Goal: Task Accomplishment & Management: Use online tool/utility

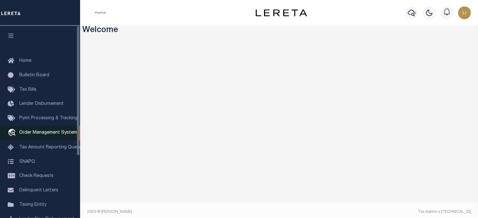
click at [17, 133] on icon "travel_explore" at bounding box center [13, 133] width 10 height 8
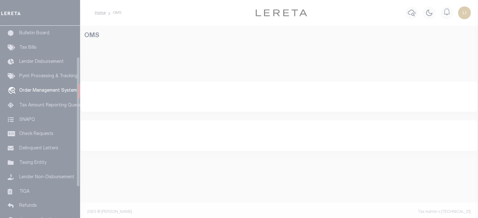
scroll to position [46, 0]
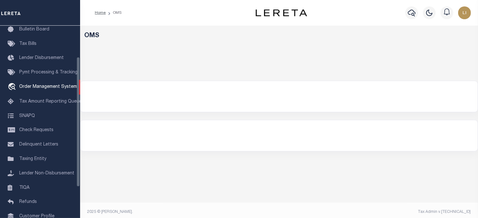
select select "200"
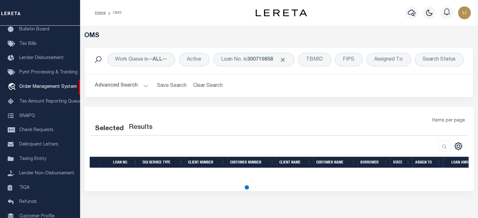
select select "200"
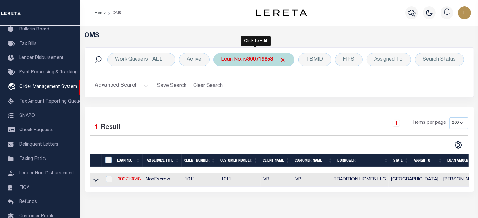
click at [248, 58] on div "Loan No. is 300719858" at bounding box center [253, 59] width 81 height 13
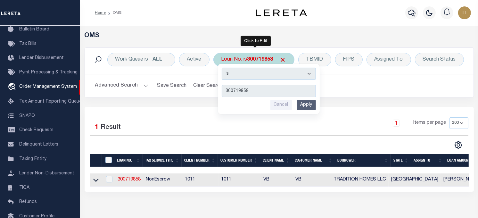
click at [257, 70] on select "Is Contains" at bounding box center [269, 74] width 94 height 12
select select "c"
click at [222, 68] on select "Is Contains" at bounding box center [269, 74] width 94 height 12
click at [240, 91] on input "300719858" at bounding box center [269, 91] width 94 height 12
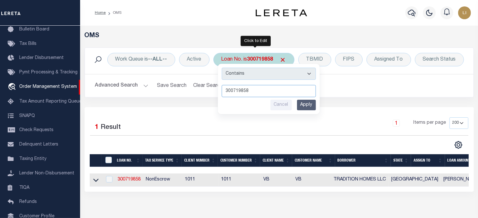
click at [240, 91] on input "300719858" at bounding box center [269, 91] width 94 height 12
type input "llew"
click at [311, 104] on input "Apply" at bounding box center [306, 105] width 19 height 11
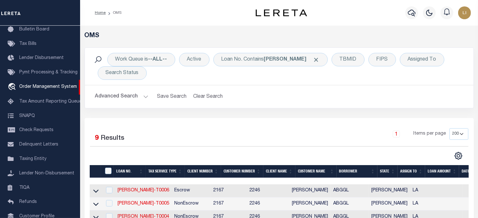
scroll to position [71, 0]
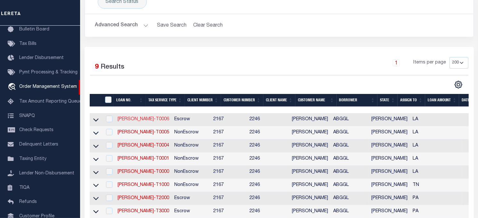
click at [140, 119] on link "LLEW-T0006" at bounding box center [144, 119] width 52 height 4
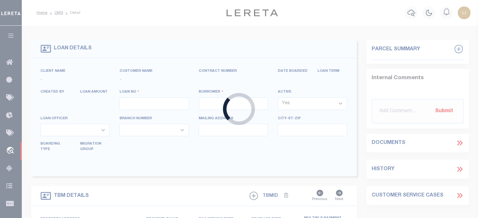
type input "LLEW-T0006"
type input "[PERSON_NAME]"
select select
type input "[STREET_ADDRESS]"
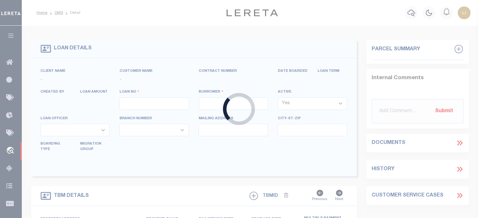
type input "INDEPENDENCE LA 70443-2708"
type input "08/16/2025"
select select "10"
select select "Escrow"
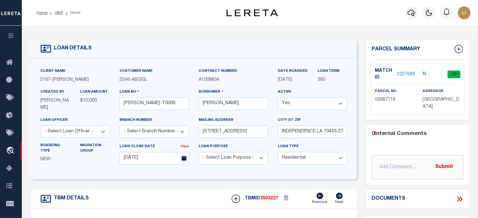
scroll to position [107, 0]
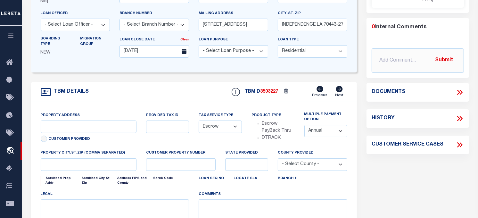
click at [460, 91] on icon at bounding box center [460, 92] width 8 height 8
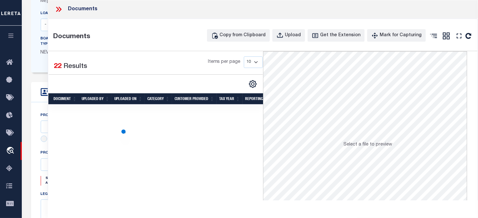
type input "[STREET_ADDRESS]"
select select
type input "INDEPENDENCE LA 70443-2708"
type input "LA"
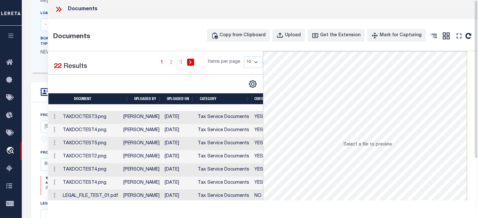
scroll to position [52, 0]
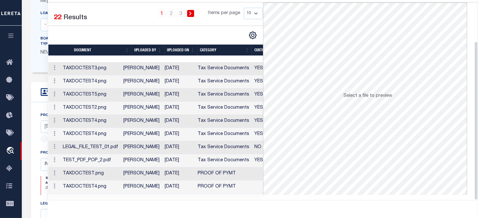
click at [116, 171] on td "TAXDOCTEST.png" at bounding box center [90, 173] width 61 height 13
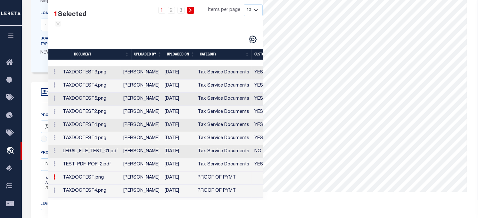
click at [108, 158] on td "LEGAL_FILE_TEST_01.pdf" at bounding box center [90, 151] width 61 height 13
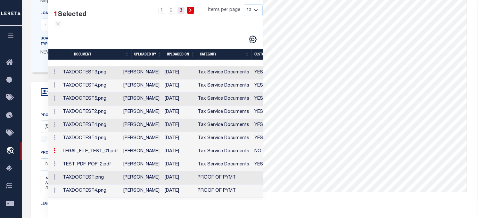
click at [181, 10] on link "3" at bounding box center [180, 10] width 7 height 7
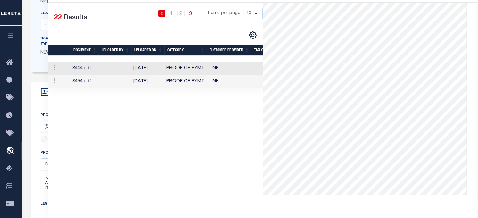
scroll to position [49, 0]
click at [184, 12] on link "2" at bounding box center [180, 13] width 7 height 7
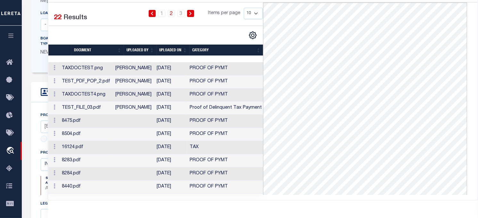
click at [105, 146] on td "16124.pdf" at bounding box center [86, 147] width 54 height 13
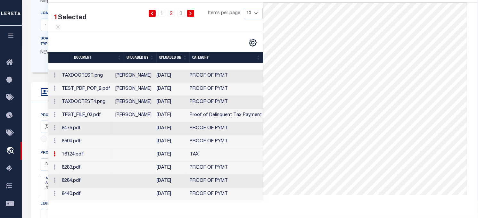
click at [104, 135] on td "8475.pdf" at bounding box center [86, 128] width 54 height 13
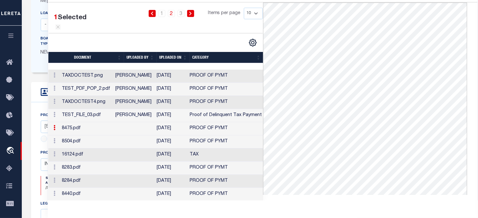
click at [104, 148] on td "8504.pdf" at bounding box center [86, 141] width 54 height 13
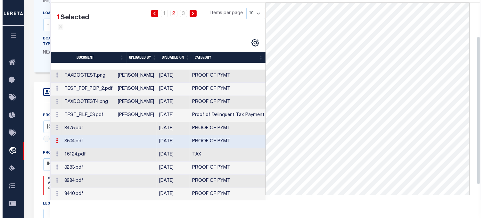
scroll to position [0, 0]
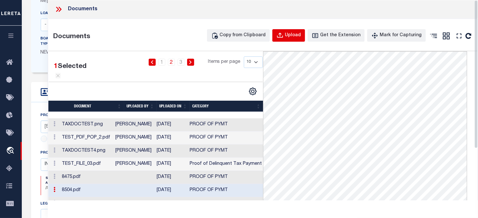
click at [294, 33] on div "Upload" at bounding box center [293, 35] width 16 height 7
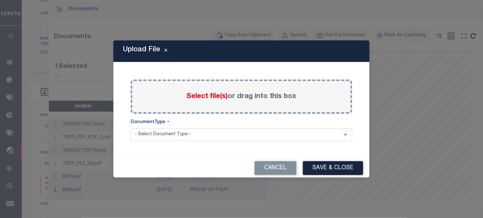
click at [198, 90] on div "Select file(s) or drag into this box" at bounding box center [242, 96] width 222 height 34
click at [199, 97] on span "Select file(s)" at bounding box center [206, 96] width 41 height 7
click at [0, 0] on input "Select file(s) or drag into this box" at bounding box center [0, 0] width 0 height 0
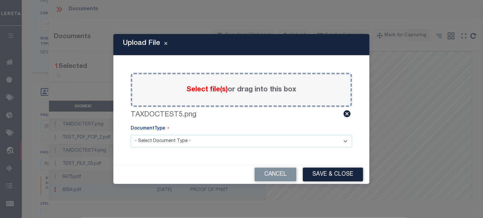
click at [213, 135] on select "- Select Document Type - Tax Service Documents" at bounding box center [242, 141] width 222 height 12
select select "TAX"
click at [131, 135] on select "- Select Document Type - Tax Service Documents" at bounding box center [242, 141] width 222 height 12
click at [317, 173] on button "Save & Close" at bounding box center [333, 175] width 60 height 14
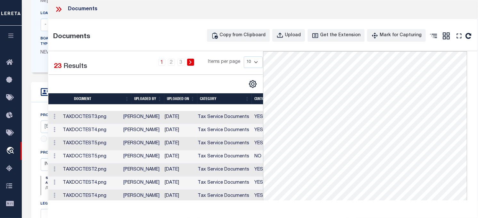
click at [121, 156] on td "TAXDOCTEST5.png" at bounding box center [90, 156] width 61 height 13
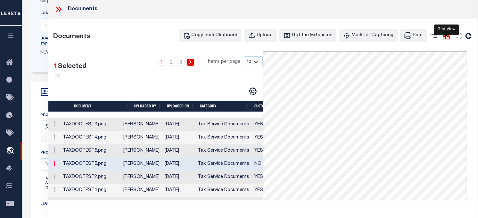
click at [445, 34] on icon at bounding box center [446, 36] width 8 height 8
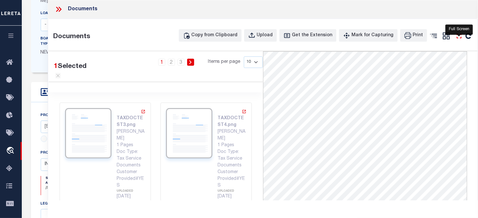
click at [456, 36] on icon at bounding box center [459, 36] width 8 height 8
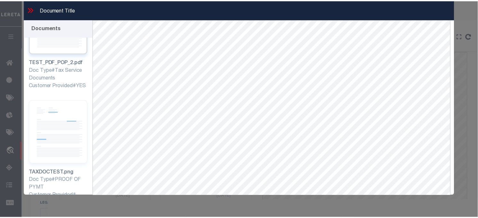
scroll to position [957, 0]
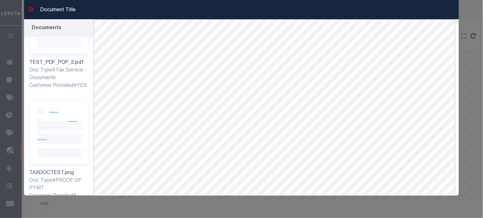
click at [33, 12] on icon at bounding box center [31, 9] width 8 height 8
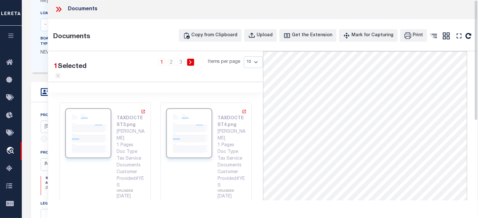
click at [58, 13] on icon at bounding box center [58, 9] width 8 height 8
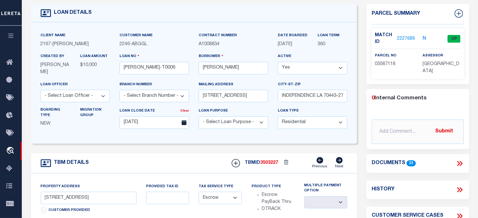
scroll to position [0, 0]
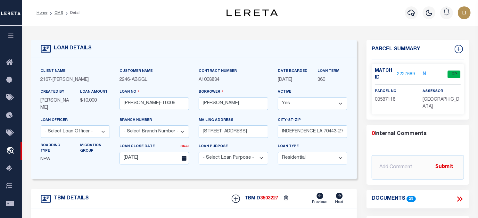
click at [406, 72] on link "2227689" at bounding box center [406, 74] width 18 height 7
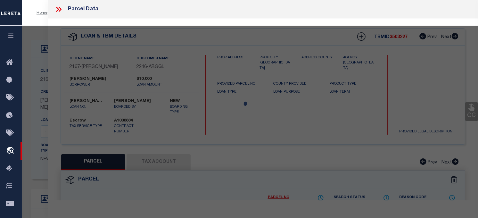
checkbox input "false"
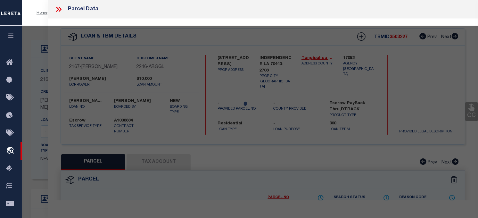
select select "CP"
type input "GULF ISLAND SHRIMP & SEAFOOD II LLC"
select select "ATL"
select select "ADD"
type input "[STREET_ADDRESS]"
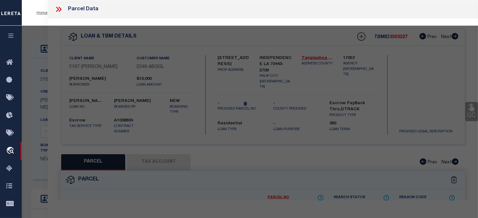
type input "INDEPENDENCE, LA 70443"
type textarea "5.57A TOTAL 1.50A IN SQ 31 INDY B430 P676 XXXXXXXXXXXXXXXXXXXXXXXXXXXXXXXXX 4.0…"
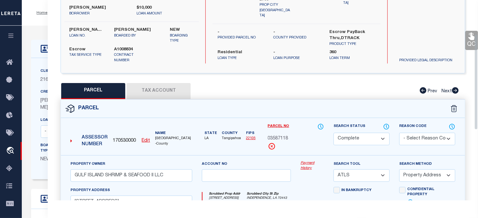
click at [155, 88] on button "Tax Account" at bounding box center [159, 91] width 64 height 16
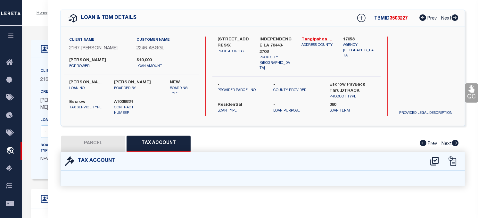
select select "100"
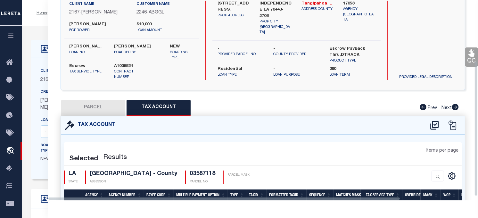
scroll to position [90, 0]
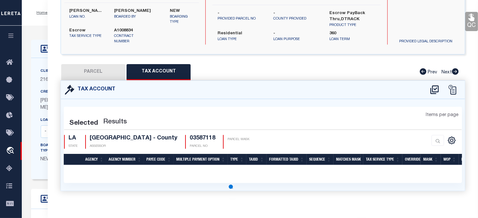
select select "100"
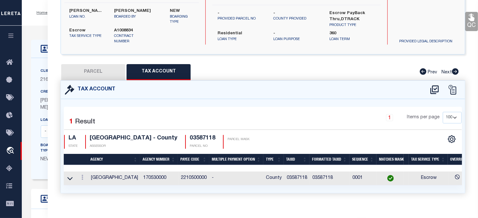
click at [75, 69] on button "PARCEL" at bounding box center [93, 72] width 64 height 16
select select "AS"
select select
checkbox input "false"
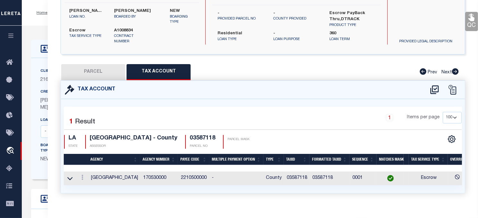
checkbox input "false"
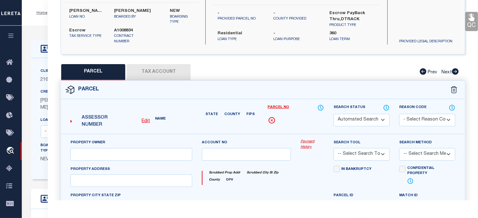
select select "CP"
type input "GULF ISLAND SHRIMP & SEAFOOD II LLC"
select select "ATL"
select select "ADD"
type input "[STREET_ADDRESS]"
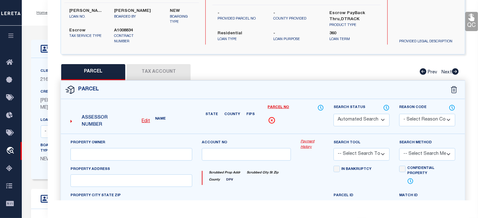
type input "INDEPENDENCE, LA 70443"
type textarea "5.57A TOTAL 1.50A IN SQ 31 INDY B430 P676 XXXXXXXXXXXXXXXXXXXXXXXXXXXXXXXXX 4.0…"
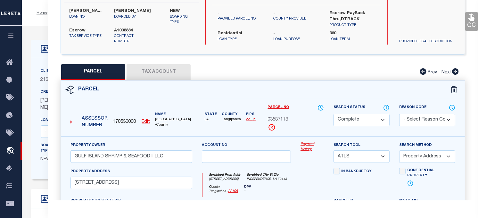
click at [305, 144] on link "Payment History" at bounding box center [312, 147] width 23 height 11
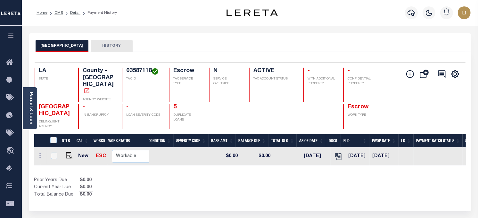
scroll to position [0, 186]
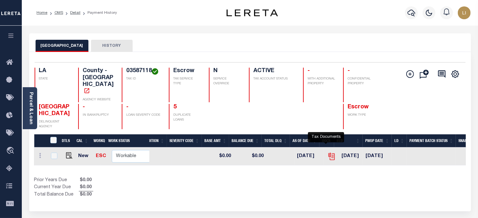
click at [328, 153] on icon "" at bounding box center [330, 155] width 5 height 5
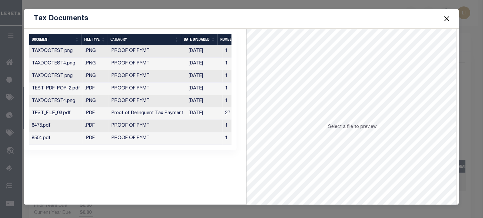
click at [64, 55] on td "TAXDOCTEST.png" at bounding box center [56, 51] width 54 height 12
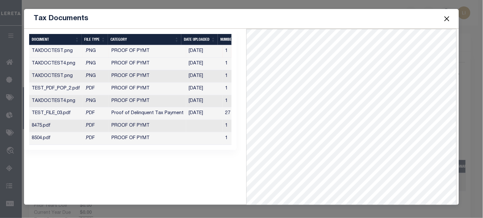
click at [68, 79] on td "TAXDOCTEST.png" at bounding box center [56, 76] width 54 height 12
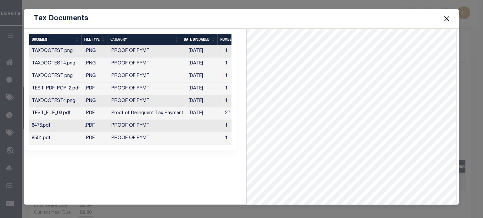
click at [71, 130] on td "8475.pdf" at bounding box center [56, 126] width 54 height 12
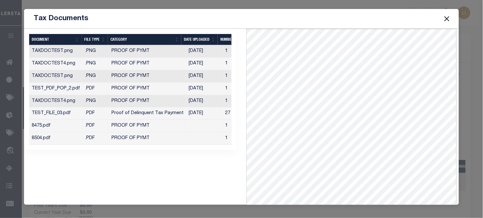
click at [71, 137] on td "8504.pdf" at bounding box center [56, 138] width 54 height 12
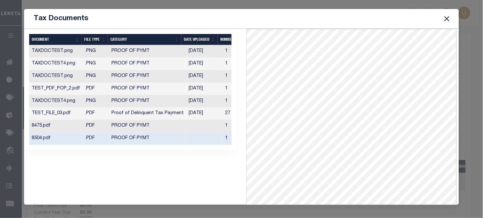
click at [66, 104] on td "TAXDOCTEST4.png" at bounding box center [56, 101] width 54 height 12
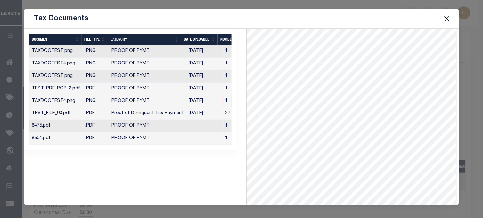
click at [67, 90] on td "TEST_PDF_POP_2.pdf" at bounding box center [56, 89] width 54 height 12
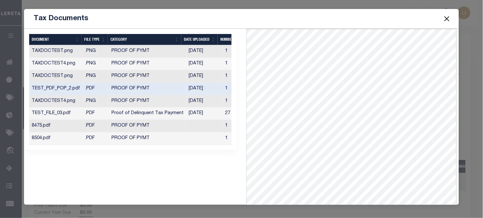
click at [449, 17] on button "Close" at bounding box center [447, 18] width 8 height 8
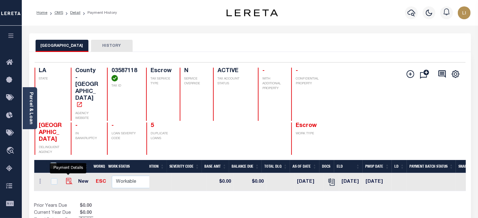
click at [66, 178] on img "" at bounding box center [69, 181] width 6 height 6
checkbox input "true"
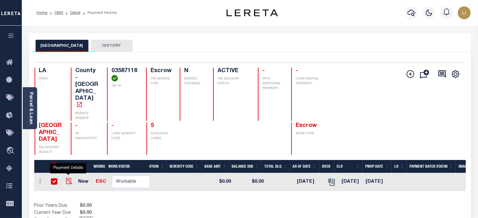
checkbox input "true"
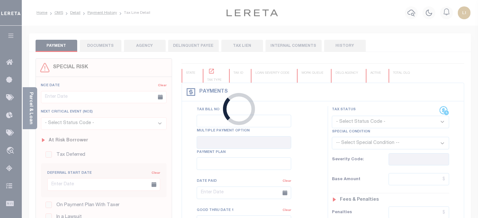
checkbox input "false"
type input "[DATE]"
select select "NW2"
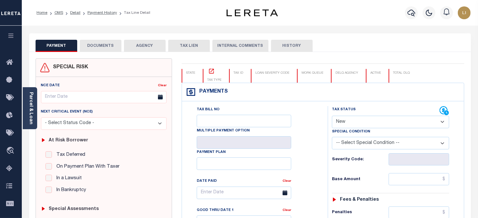
click at [96, 46] on button "DOCUMENTS" at bounding box center [101, 46] width 42 height 12
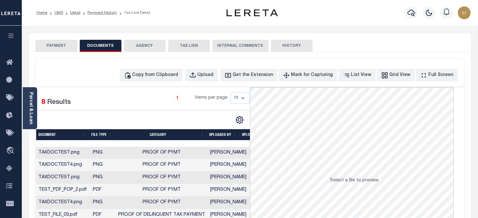
scroll to position [71, 0]
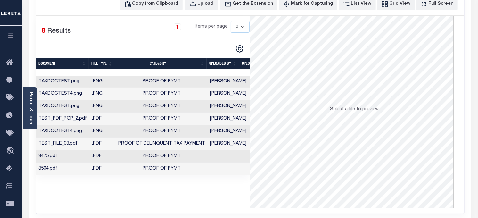
click at [83, 157] on td "8475.pdf" at bounding box center [63, 156] width 54 height 12
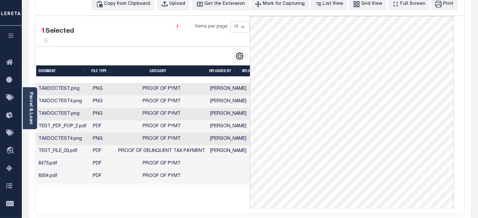
click at [78, 95] on td "TAXDOCTEST.png" at bounding box center [63, 89] width 54 height 12
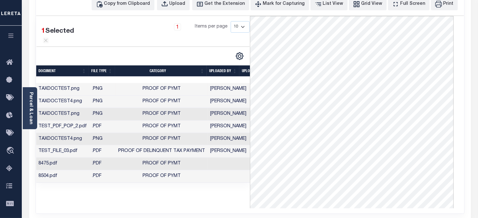
click at [78, 133] on td "TEST_PDF_POP_2.pdf" at bounding box center [63, 126] width 54 height 12
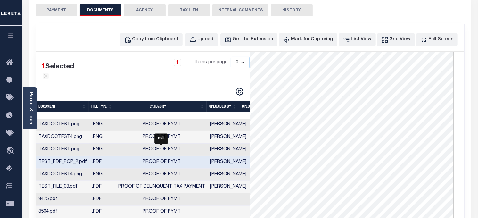
scroll to position [0, 0]
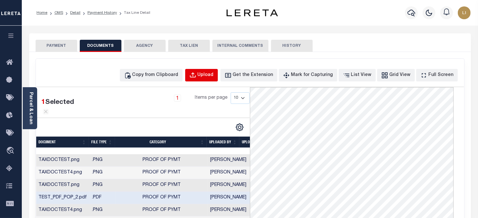
click at [214, 74] on div "Upload" at bounding box center [206, 75] width 16 height 7
select select "POP"
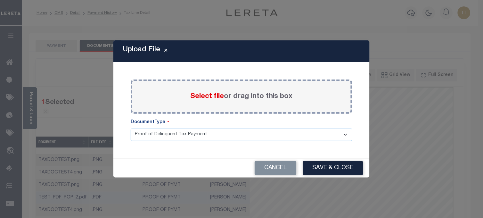
click at [197, 101] on label "Select file or drag into this box" at bounding box center [241, 96] width 103 height 11
click at [0, 0] on input "Select file or drag into this box" at bounding box center [0, 0] width 0 height 0
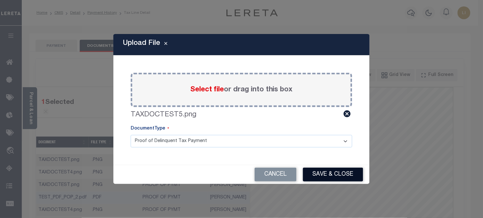
click at [319, 174] on button "Save & Close" at bounding box center [333, 175] width 60 height 14
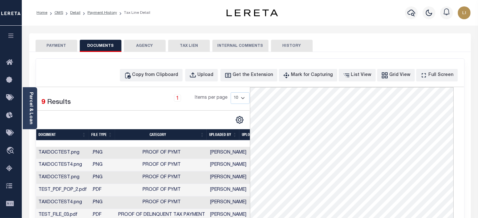
scroll to position [36, 0]
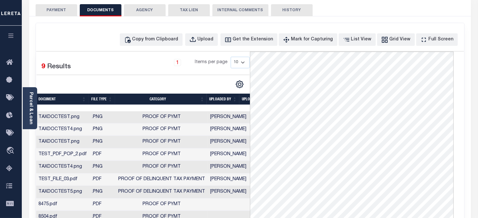
click at [90, 193] on td ".PNG" at bounding box center [103, 192] width 26 height 12
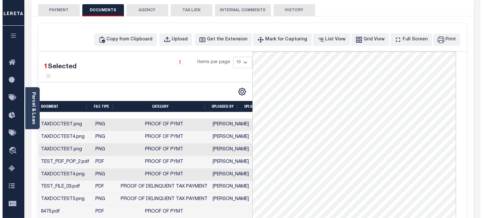
scroll to position [0, 0]
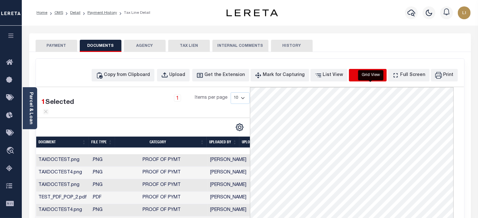
click at [358, 75] on icon "button" at bounding box center [356, 75] width 7 height 7
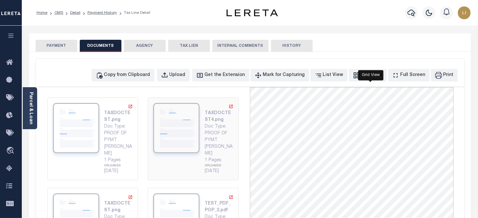
click at [167, 124] on img at bounding box center [176, 128] width 46 height 50
click at [95, 126] on img at bounding box center [76, 128] width 46 height 50
click at [407, 76] on div "Full Screen" at bounding box center [412, 75] width 25 height 7
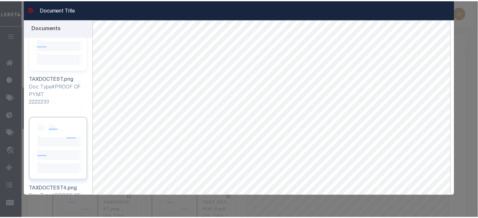
scroll to position [284, 0]
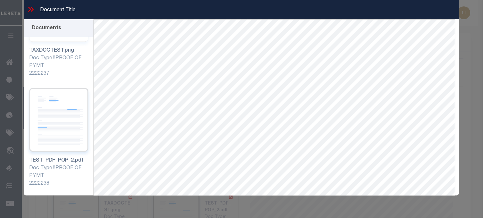
click at [65, 157] on div "TEST_PDF_POP_2.pdf" at bounding box center [58, 161] width 59 height 8
click at [52, 103] on img at bounding box center [58, 120] width 59 height 64
click at [29, 8] on icon at bounding box center [31, 9] width 8 height 8
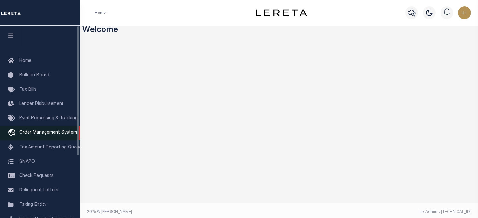
click at [32, 130] on link "travel_explore Order Management System" at bounding box center [40, 133] width 80 height 15
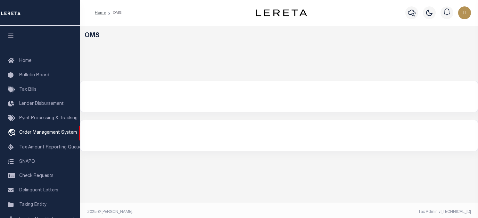
select select "200"
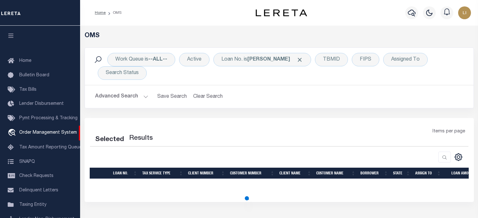
select select "200"
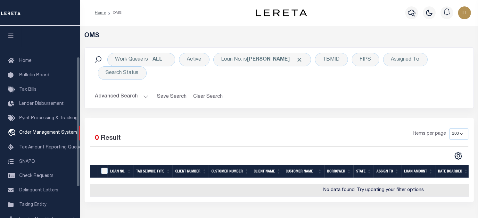
scroll to position [46, 0]
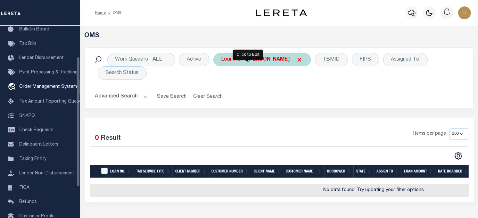
click at [226, 56] on div "Loan No. is llew" at bounding box center [262, 59] width 98 height 13
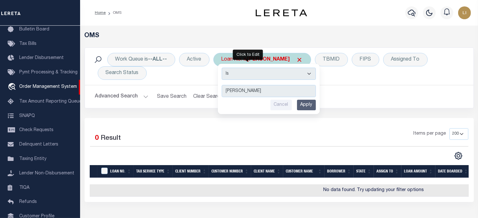
click at [230, 78] on select "Is Contains" at bounding box center [269, 74] width 94 height 12
select select "c"
click at [222, 68] on select "Is Contains" at bounding box center [269, 74] width 94 height 12
click at [310, 104] on input "Apply" at bounding box center [306, 105] width 19 height 11
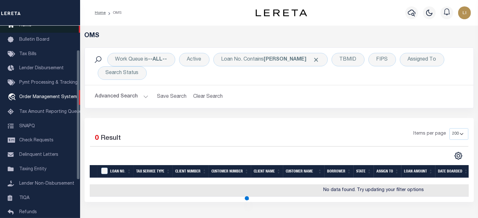
scroll to position [0, 0]
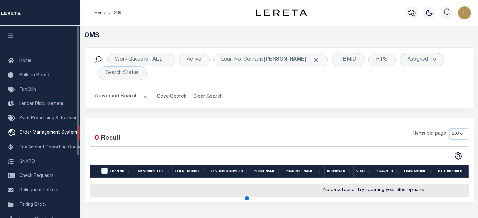
click at [10, 33] on button "button" at bounding box center [11, 37] width 22 height 22
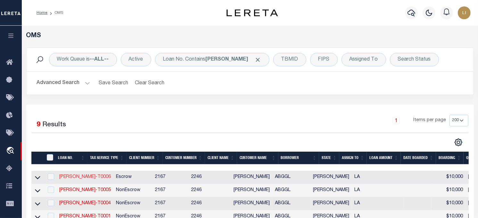
click at [70, 179] on link "LLEW-T0006" at bounding box center [85, 177] width 52 height 4
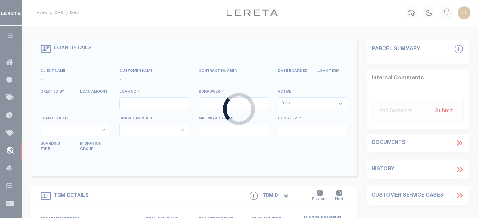
type input "LLEW-T0006"
type input "[PERSON_NAME]"
select select
type input "[STREET_ADDRESS]"
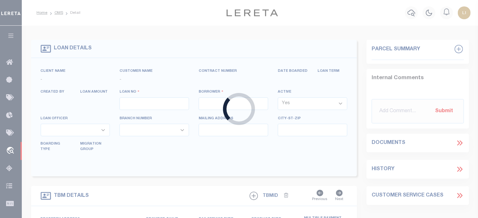
type input "INDEPENDENCE LA 70443-2708"
type input "08/16/2025"
select select "10"
select select "Escrow"
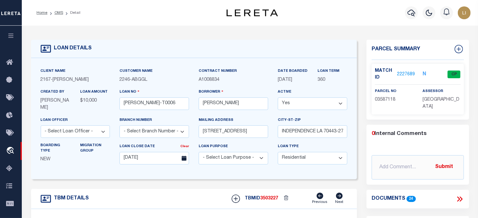
type input "[STREET_ADDRESS]"
select select
type input "INDEPENDENCE LA 70443-2708"
type input "LA"
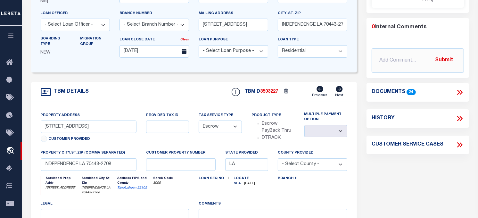
click at [458, 88] on icon at bounding box center [460, 92] width 8 height 8
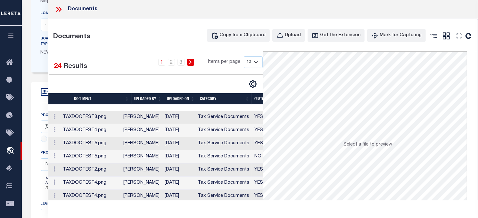
click at [118, 114] on td "TAXDOCTEST3.png" at bounding box center [90, 117] width 61 height 13
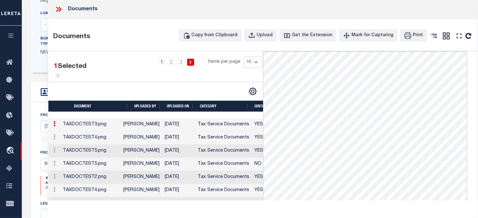
click at [107, 171] on td "TAXDOCTEST5.png" at bounding box center [90, 164] width 61 height 13
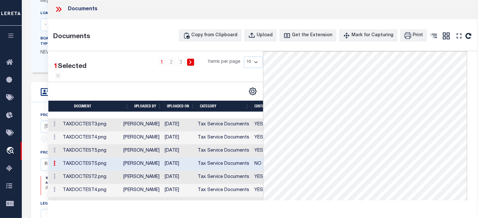
click at [104, 158] on td "TAXDOCTEST5.png" at bounding box center [90, 150] width 61 height 13
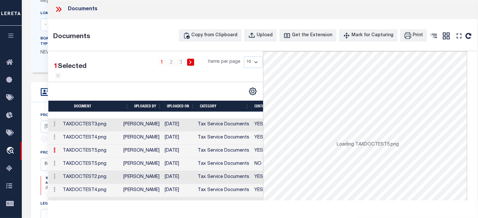
scroll to position [70, 0]
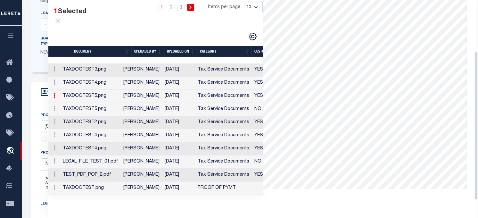
click at [103, 155] on td "LEGAL_FILE_TEST_01.pdf" at bounding box center [90, 161] width 61 height 13
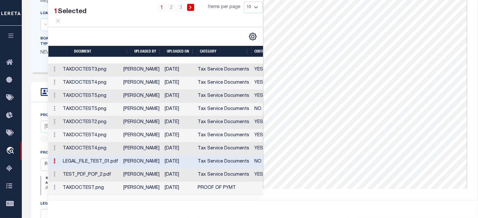
click at [96, 183] on td "TAXDOCTEST.png" at bounding box center [90, 188] width 61 height 13
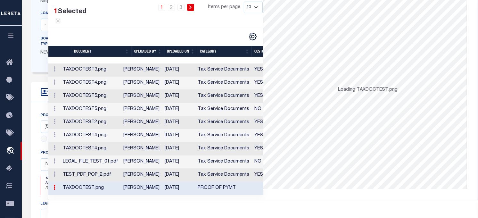
scroll to position [0, 0]
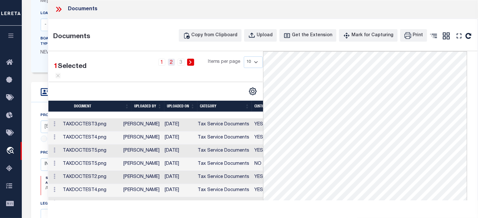
click at [171, 62] on link "2" at bounding box center [171, 62] width 7 height 7
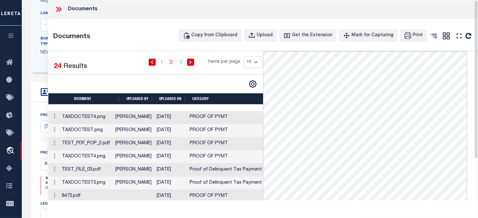
scroll to position [52, 0]
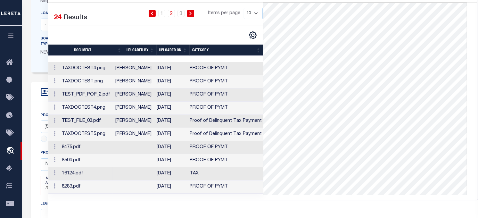
click at [92, 172] on td "16124.pdf" at bounding box center [86, 173] width 54 height 13
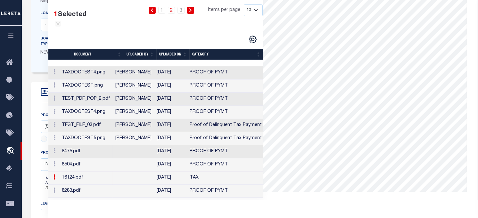
click at [85, 158] on td "8475.pdf" at bounding box center [86, 151] width 54 height 13
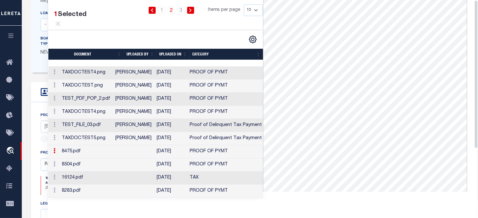
scroll to position [36, 0]
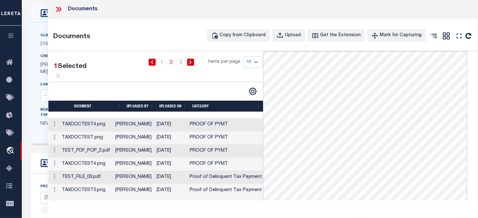
click at [56, 12] on icon at bounding box center [58, 9] width 8 height 8
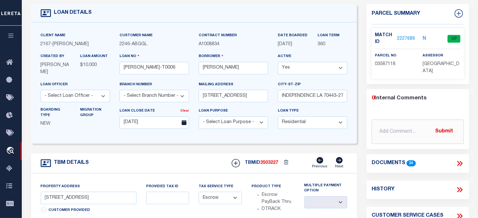
click at [414, 32] on div "Match ID 2227689" at bounding box center [394, 38] width 48 height 13
click at [409, 37] on link "2227689" at bounding box center [406, 39] width 18 height 7
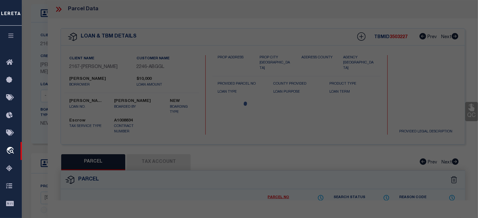
scroll to position [142, 0]
checkbox input "false"
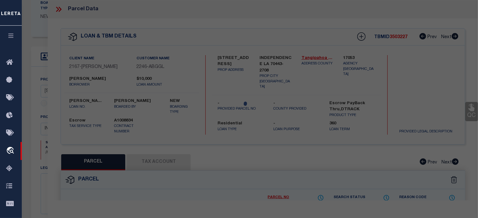
select select "CP"
type input "GULF ISLAND SHRIMP & SEAFOOD II LLC"
select select "ATL"
select select "ADD"
type input "[STREET_ADDRESS]"
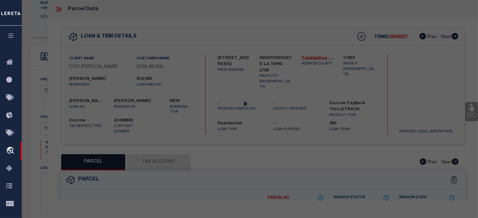
type input "INDEPENDENCE, LA 70443"
type textarea "5.57A TOTAL 1.50A IN SQ 31 INDY B430 P676 XXXXXXXXXXXXXXXXXXXXXXXXXXXXXXXXX 4.0…"
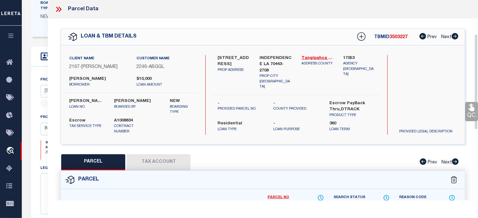
scroll to position [71, 0]
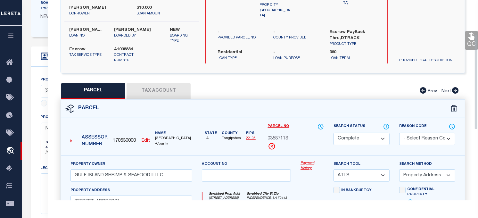
click at [307, 165] on link "Payment History" at bounding box center [312, 166] width 23 height 11
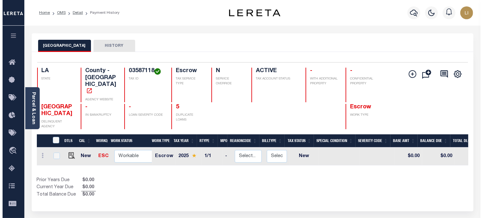
scroll to position [0, 195]
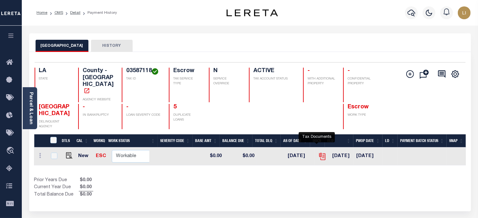
click at [318, 152] on icon "" at bounding box center [322, 156] width 8 height 8
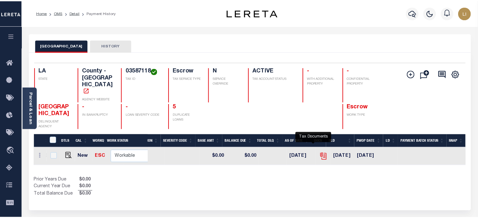
scroll to position [0, 190]
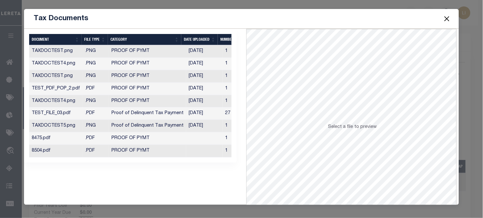
click at [105, 54] on td ".PNG" at bounding box center [96, 51] width 26 height 12
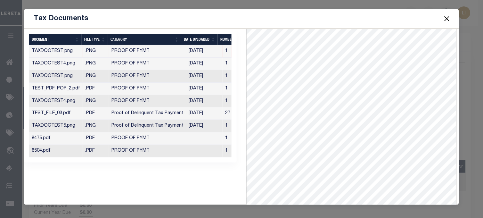
click at [103, 83] on td ".PDF" at bounding box center [96, 89] width 26 height 12
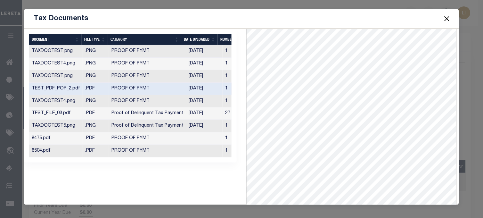
click at [102, 119] on td ".PDF" at bounding box center [96, 113] width 26 height 12
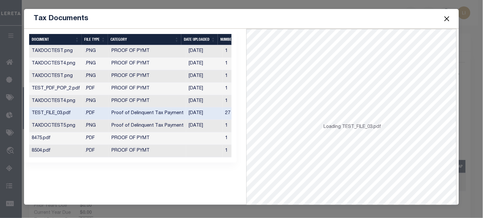
click at [101, 138] on td ".PDF" at bounding box center [96, 138] width 26 height 12
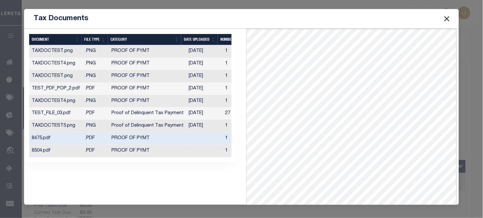
click at [447, 20] on button "Close" at bounding box center [447, 18] width 8 height 8
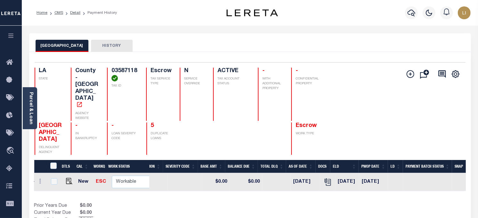
click at [71, 173] on td at bounding box center [67, 182] width 15 height 18
checkbox input "true"
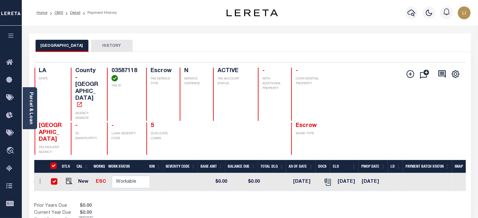
checkbox input "true"
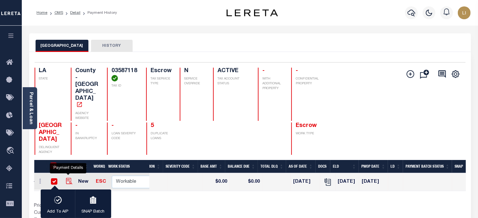
click at [66, 178] on img "" at bounding box center [69, 181] width 6 height 6
checkbox input "false"
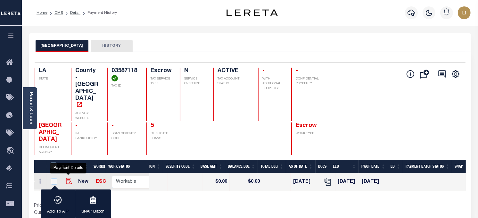
checkbox input "false"
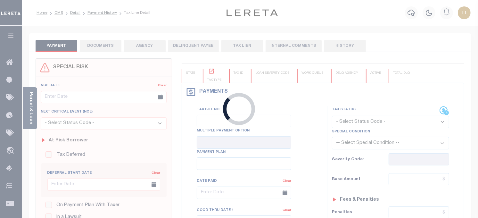
click at [99, 47] on div "Loading..." at bounding box center [239, 109] width 478 height 218
checkbox input "false"
type input "[DATE]"
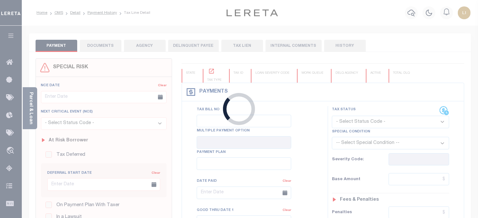
select select "NW2"
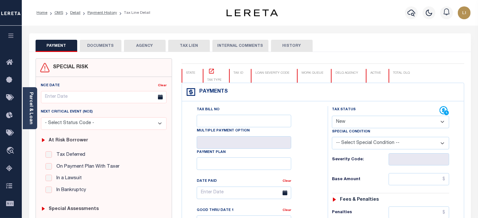
click at [99, 47] on button "DOCUMENTS" at bounding box center [101, 46] width 42 height 12
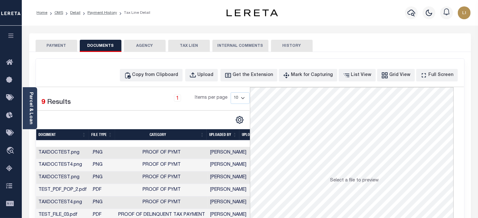
click at [110, 153] on td ".PNG" at bounding box center [103, 153] width 26 height 12
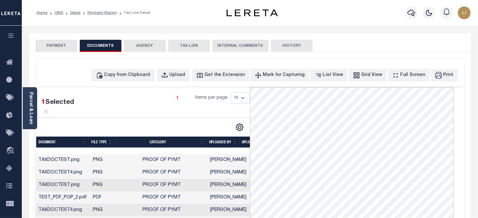
scroll to position [71, 0]
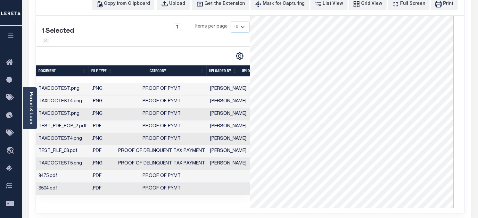
click at [107, 145] on td ".PNG" at bounding box center [103, 139] width 26 height 12
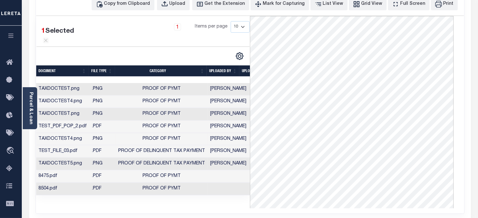
click at [107, 133] on td ".PDF" at bounding box center [103, 126] width 26 height 12
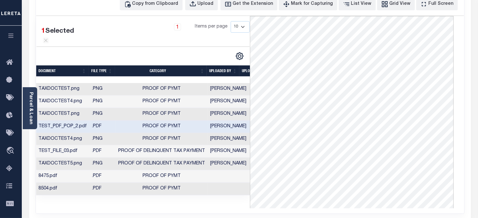
click at [100, 170] on td ".PNG" at bounding box center [103, 164] width 26 height 12
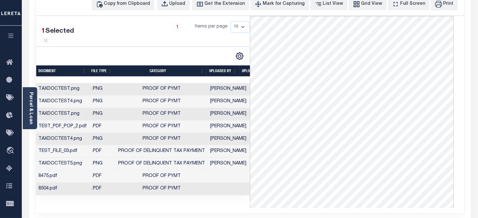
scroll to position [0, 0]
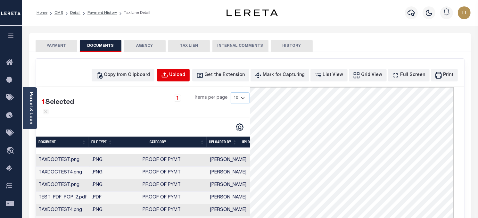
click at [179, 79] on button "Upload" at bounding box center [173, 75] width 33 height 12
select select "POP"
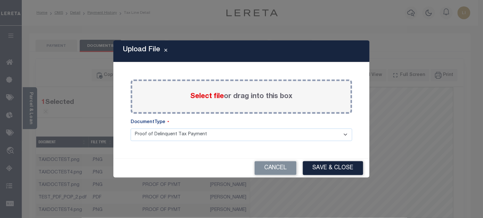
click at [206, 103] on div "Select file or drag into this box" at bounding box center [242, 96] width 222 height 34
click at [206, 97] on span "Select file" at bounding box center [207, 96] width 34 height 7
click at [0, 0] on input "Select file or drag into this box" at bounding box center [0, 0] width 0 height 0
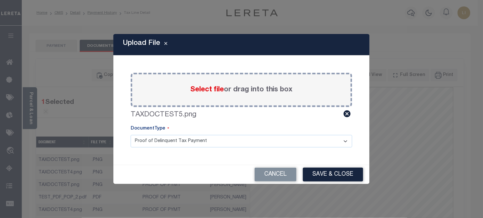
click at [330, 179] on button "Save & Close" at bounding box center [333, 175] width 60 height 14
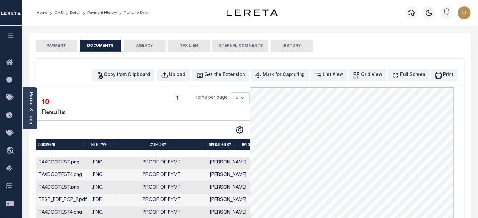
scroll to position [71, 0]
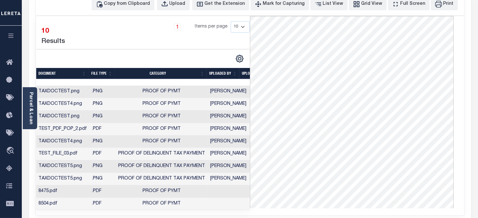
click at [104, 173] on td ".PNG" at bounding box center [103, 179] width 26 height 12
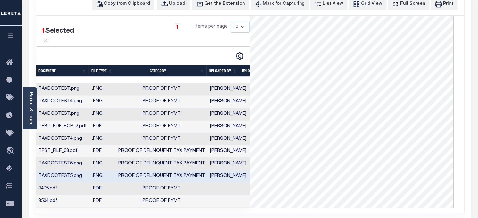
click at [106, 170] on td ".PNG" at bounding box center [103, 164] width 26 height 12
